Goal: Navigation & Orientation: Find specific page/section

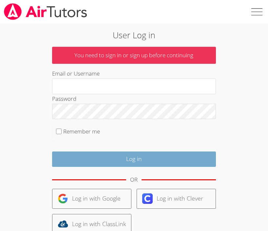
type input "[EMAIL_ADDRESS][DOMAIN_NAME]"
click at [106, 164] on input "Log in" at bounding box center [134, 159] width 164 height 15
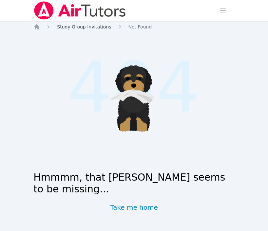
click at [89, 28] on span "Study Group Invitations" at bounding box center [84, 26] width 54 height 5
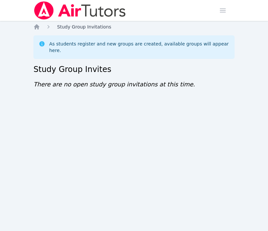
click at [89, 28] on span "Study Group Invitations" at bounding box center [84, 26] width 54 height 5
click at [216, 11] on span "button" at bounding box center [222, 10] width 14 height 14
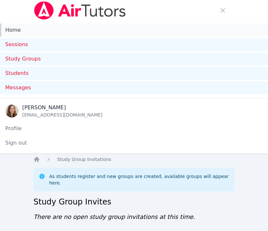
click at [54, 33] on link "Home" at bounding box center [134, 30] width 268 height 13
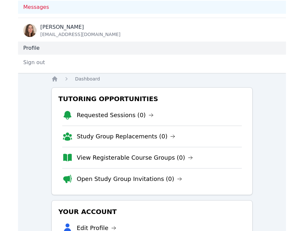
scroll to position [117, 0]
